Goal: Share content: Share content

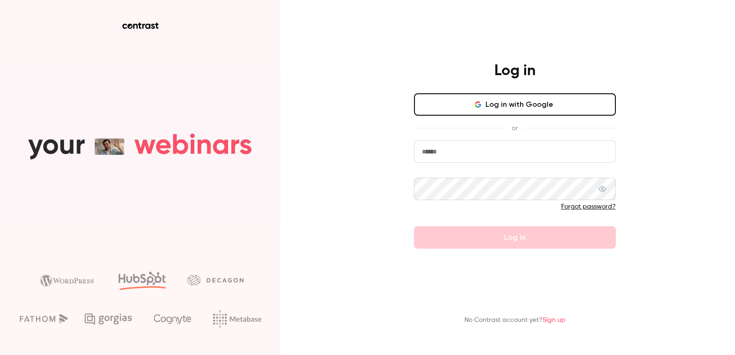
click at [480, 106] on icon "button" at bounding box center [477, 104] width 7 height 7
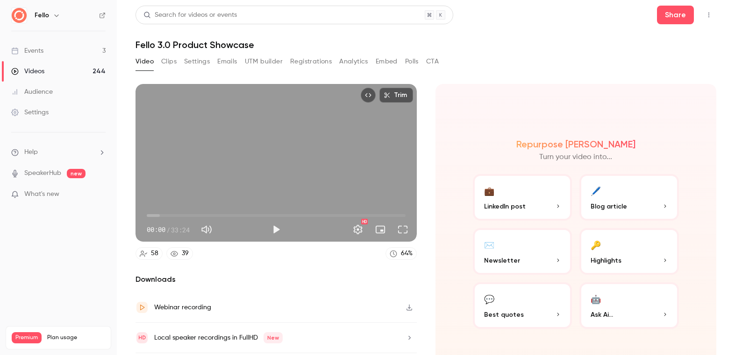
click at [708, 19] on button "Top Bar Actions" at bounding box center [708, 14] width 15 height 15
click at [673, 19] on div at bounding box center [367, 177] width 735 height 355
click at [672, 16] on button "Share" at bounding box center [675, 15] width 37 height 19
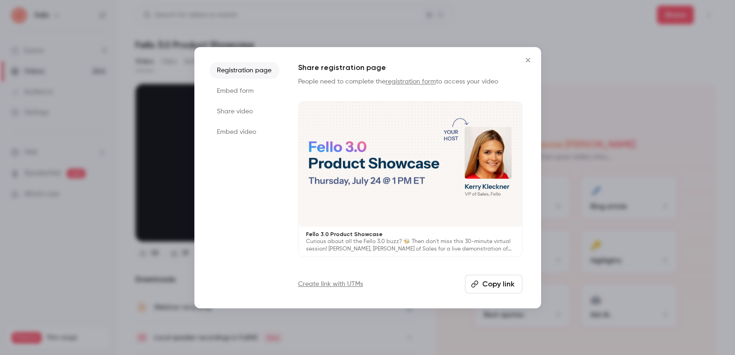
click at [526, 63] on icon "Close" at bounding box center [527, 60] width 11 height 7
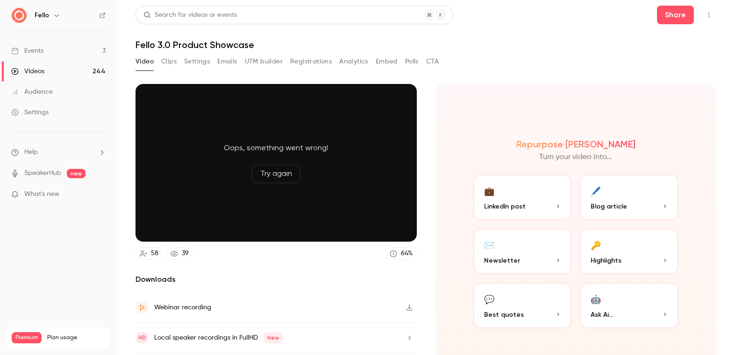
click at [68, 73] on link "Videos 244" at bounding box center [58, 71] width 117 height 21
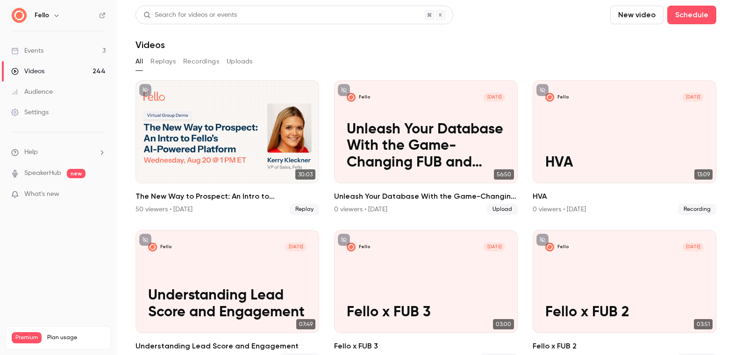
click at [216, 9] on div "Search for videos or events" at bounding box center [294, 15] width 318 height 19
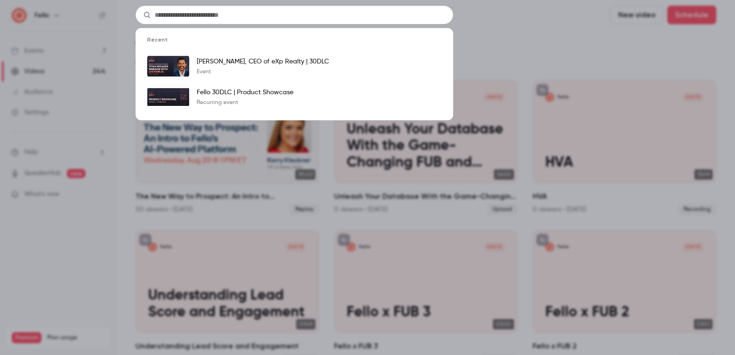
click at [97, 189] on div "Recent [PERSON_NAME], CEO of eXp Realty | 30DLC Event Fello 30DLC | Product Sho…" at bounding box center [367, 177] width 735 height 355
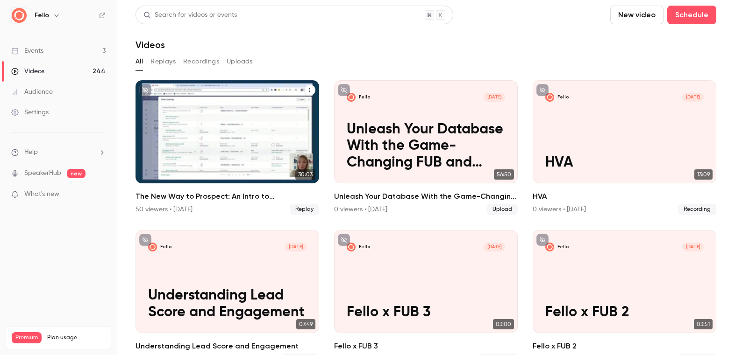
click at [279, 143] on div "The New Way to Prospect: An Intro to Fello's AI-Powered Platform" at bounding box center [227, 131] width 184 height 103
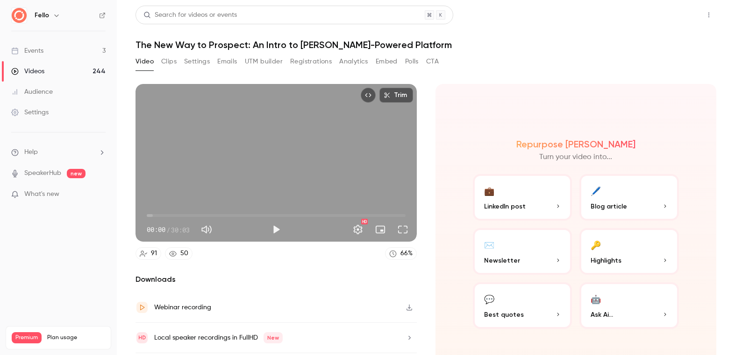
click at [664, 23] on button "Share" at bounding box center [675, 15] width 37 height 19
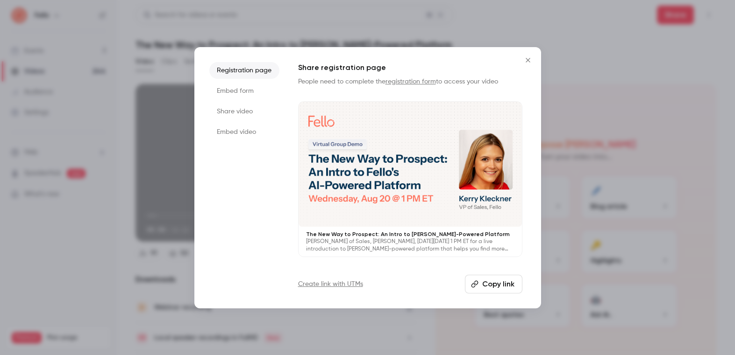
click at [487, 283] on button "Copy link" at bounding box center [493, 284] width 57 height 19
